Goal: Task Accomplishment & Management: Manage account settings

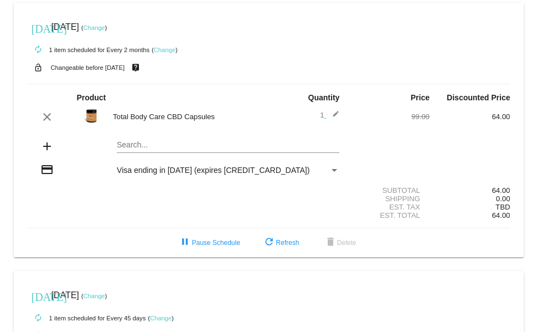
click at [105, 30] on link "Change" at bounding box center [94, 27] width 22 height 7
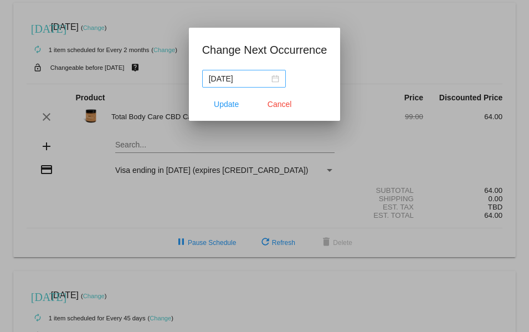
click at [280, 78] on nz-date-picker "[DATE]" at bounding box center [244, 79] width 84 height 18
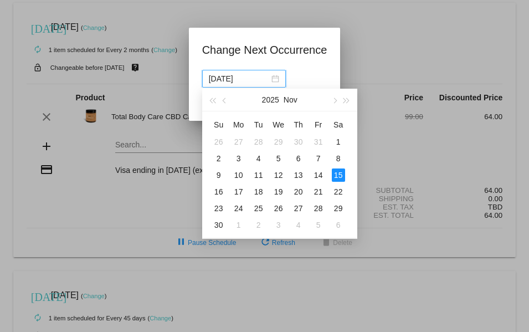
click at [241, 100] on div "[DATE]" at bounding box center [279, 100] width 96 height 22
click at [221, 103] on button "button" at bounding box center [225, 100] width 12 height 22
click at [299, 159] on div "9" at bounding box center [298, 158] width 13 height 13
type input "[DATE]"
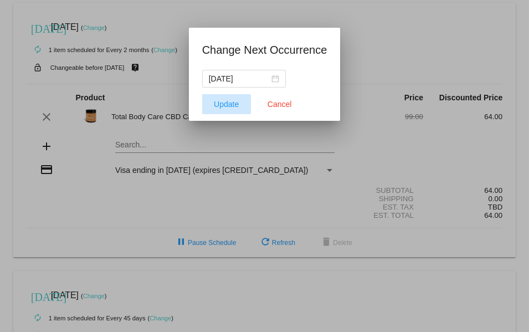
click at [218, 95] on button "Update" at bounding box center [226, 104] width 49 height 20
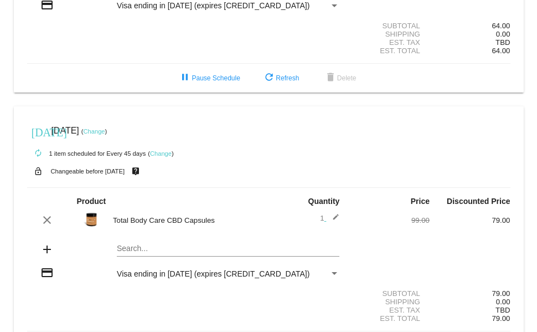
scroll to position [206, 0]
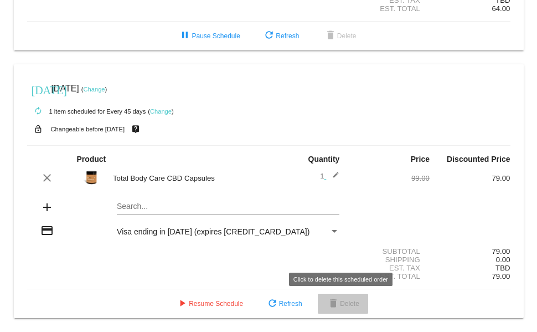
click at [339, 301] on span "delete Delete" at bounding box center [343, 304] width 33 height 8
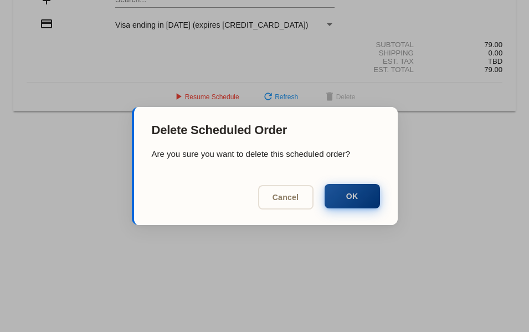
click at [356, 203] on button "OK" at bounding box center [351, 196] width 55 height 24
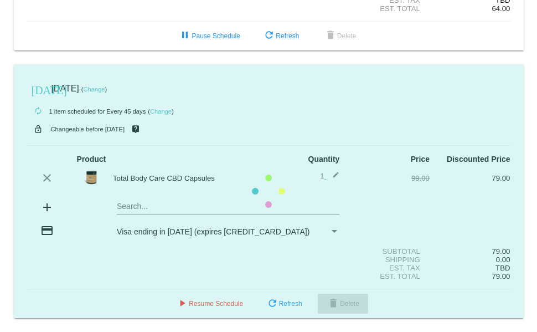
scroll to position [0, 0]
